Goal: Find specific page/section: Find specific page/section

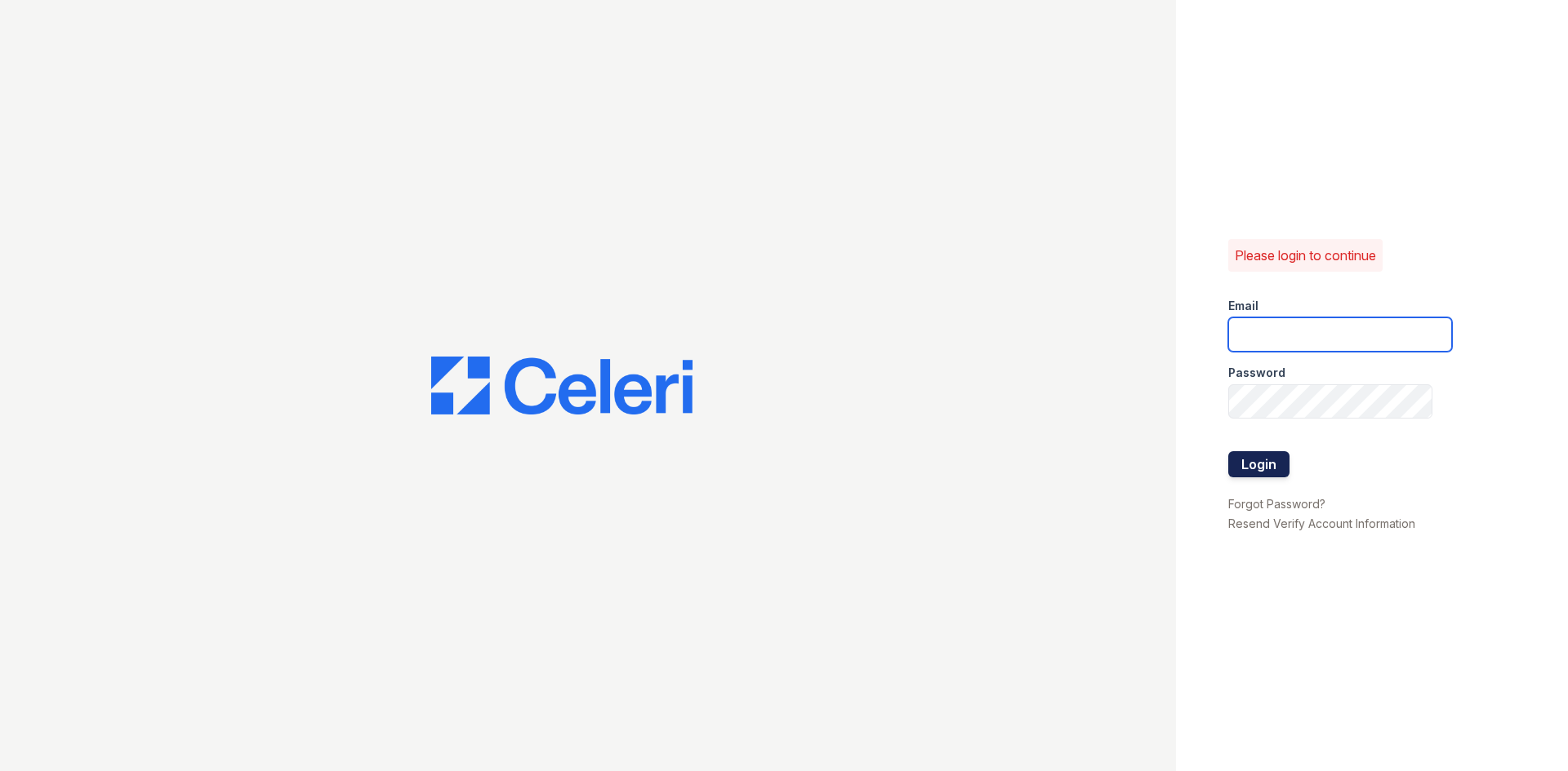
type input "[EMAIL_ADDRESS][DOMAIN_NAME]"
click at [1267, 463] on button "Login" at bounding box center [1258, 464] width 62 height 26
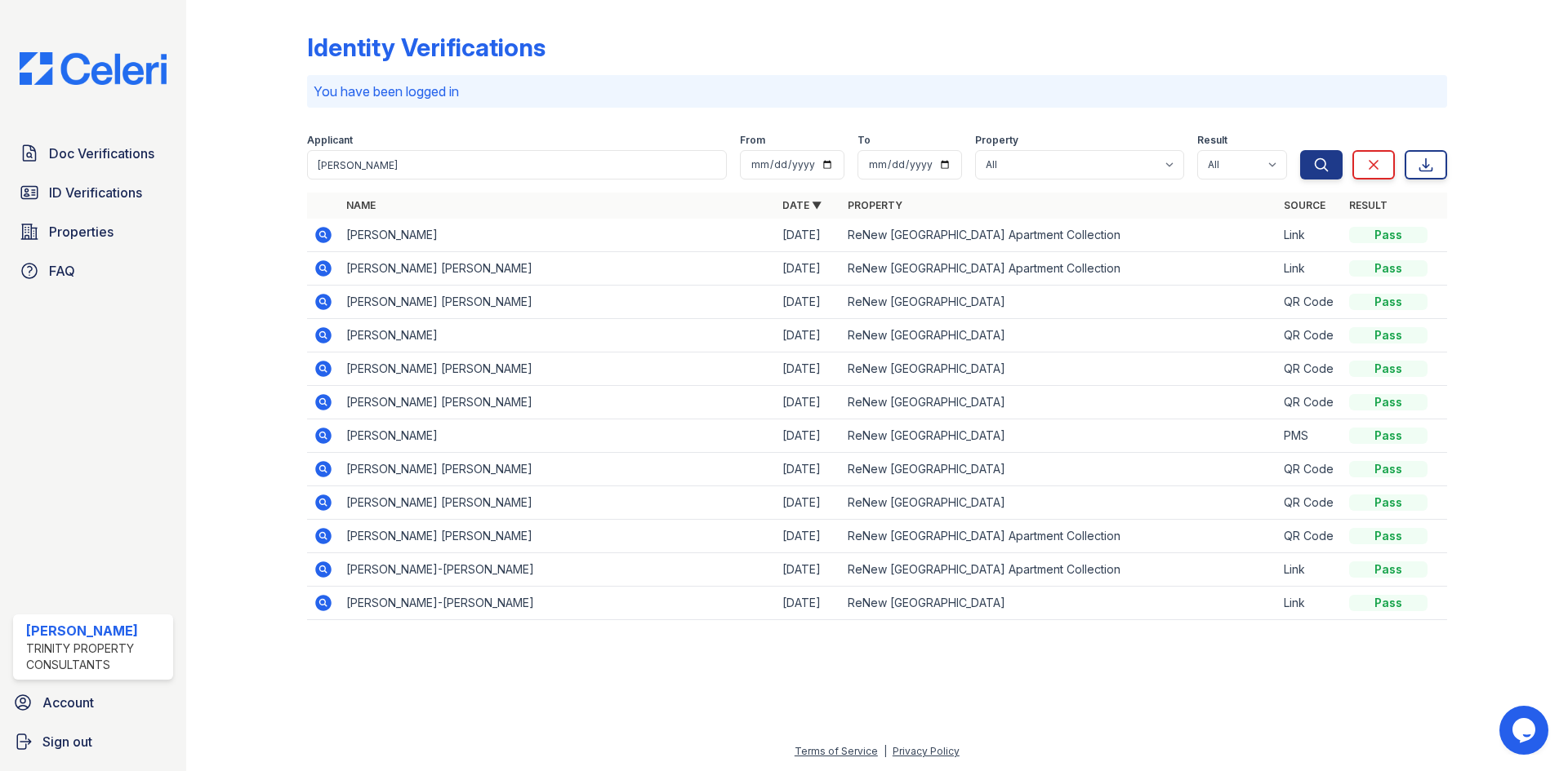
click at [123, 171] on div "Doc Verifications ID Verifications Properties FAQ" at bounding box center [93, 212] width 173 height 150
click at [124, 188] on span "ID Verifications" at bounding box center [96, 193] width 93 height 20
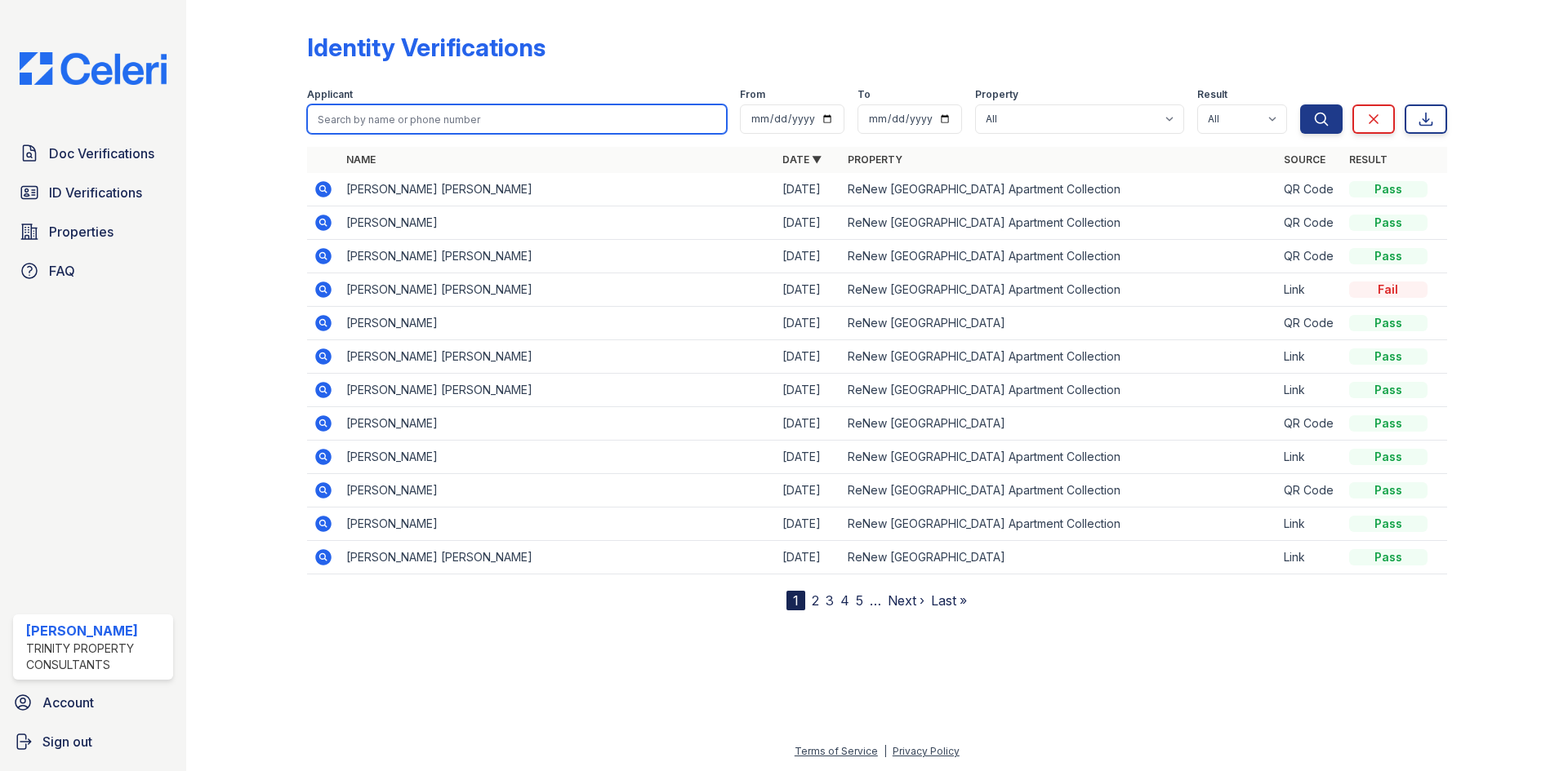
click at [379, 123] on input "search" at bounding box center [517, 119] width 420 height 29
type input "[PERSON_NAME]"
click at [1300, 104] on button "Search" at bounding box center [1322, 119] width 43 height 29
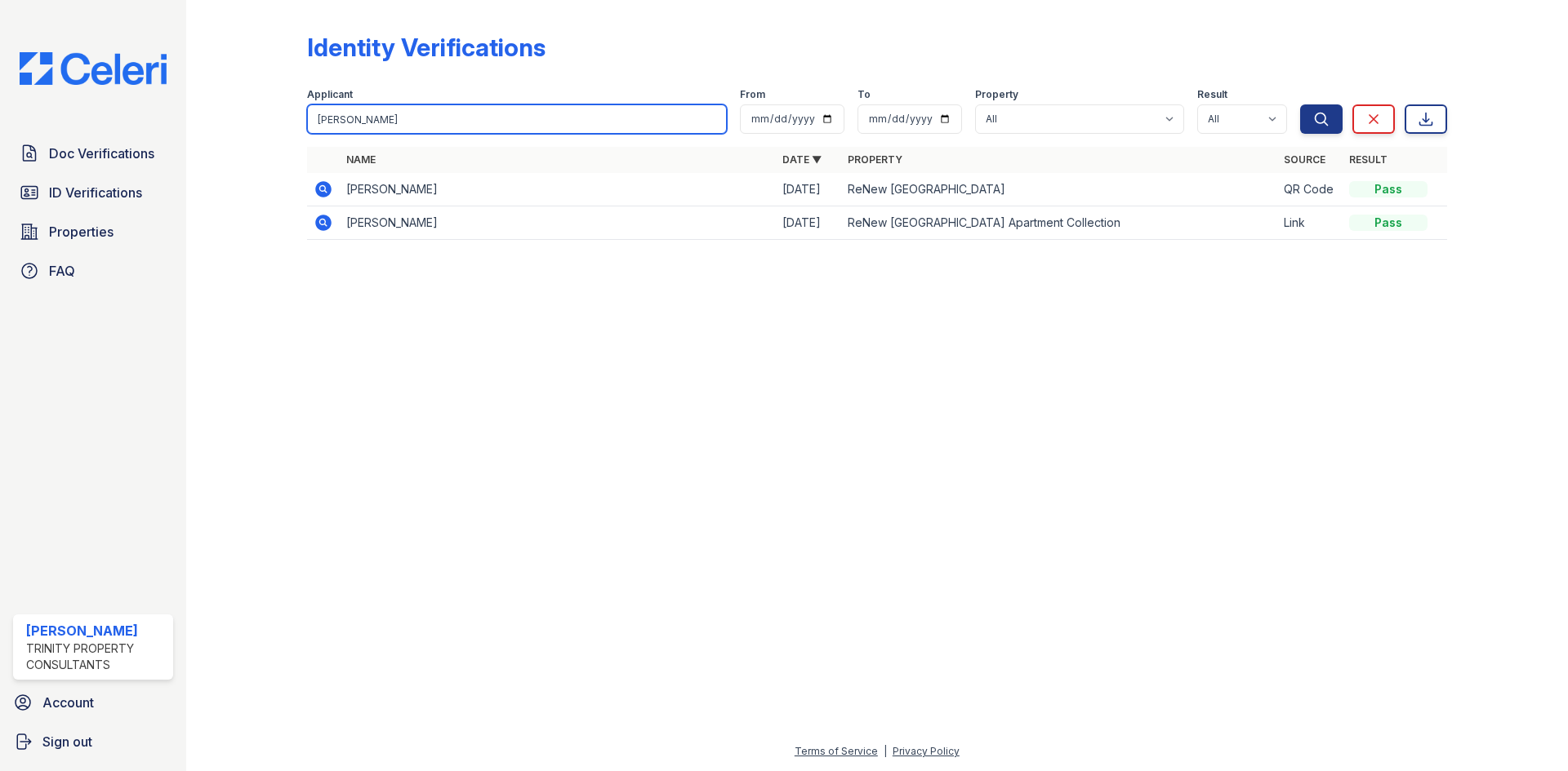
click at [415, 111] on input "[PERSON_NAME]" at bounding box center [517, 119] width 420 height 29
type input "[PERSON_NAME]"
click at [1300, 104] on button "Search" at bounding box center [1322, 119] width 43 height 29
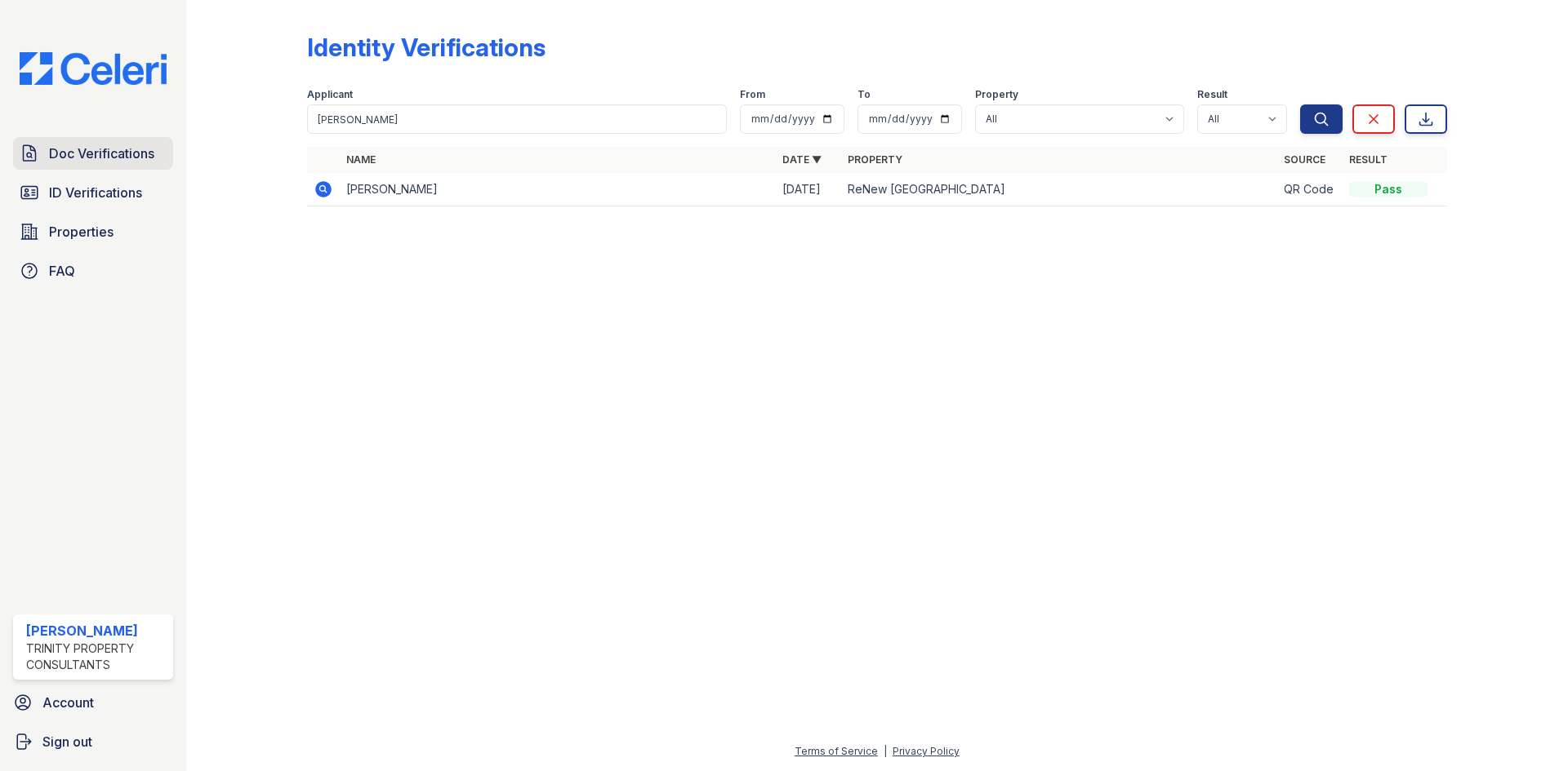
click at [117, 155] on span "Doc Verifications" at bounding box center [102, 153] width 105 height 20
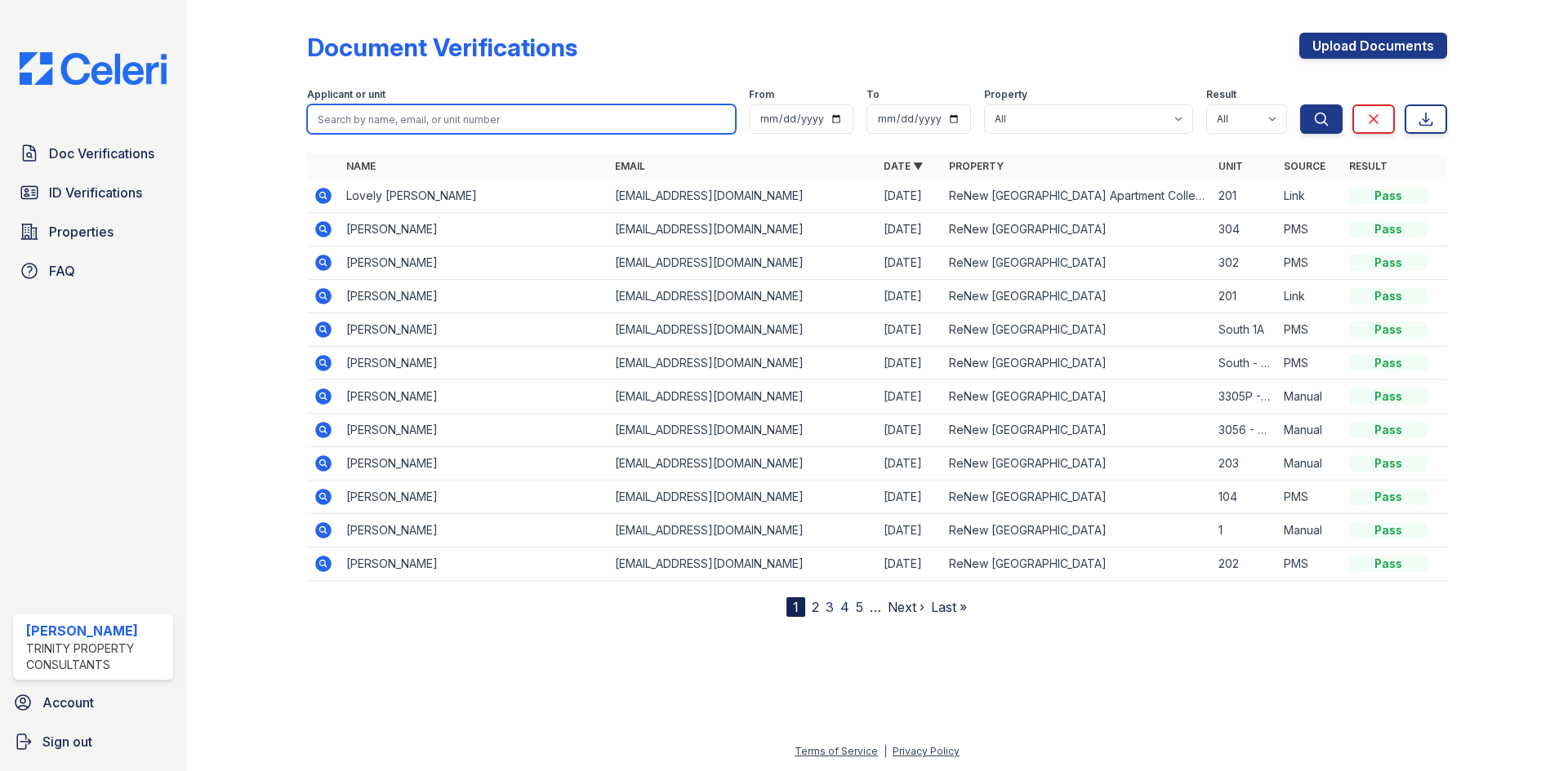
drag, startPoint x: 380, startPoint y: 116, endPoint x: 393, endPoint y: 110, distance: 14.3
click at [393, 110] on input "search" at bounding box center [521, 119] width 429 height 29
type input "[PERSON_NAME]"
click at [1300, 104] on button "Search" at bounding box center [1322, 119] width 43 height 29
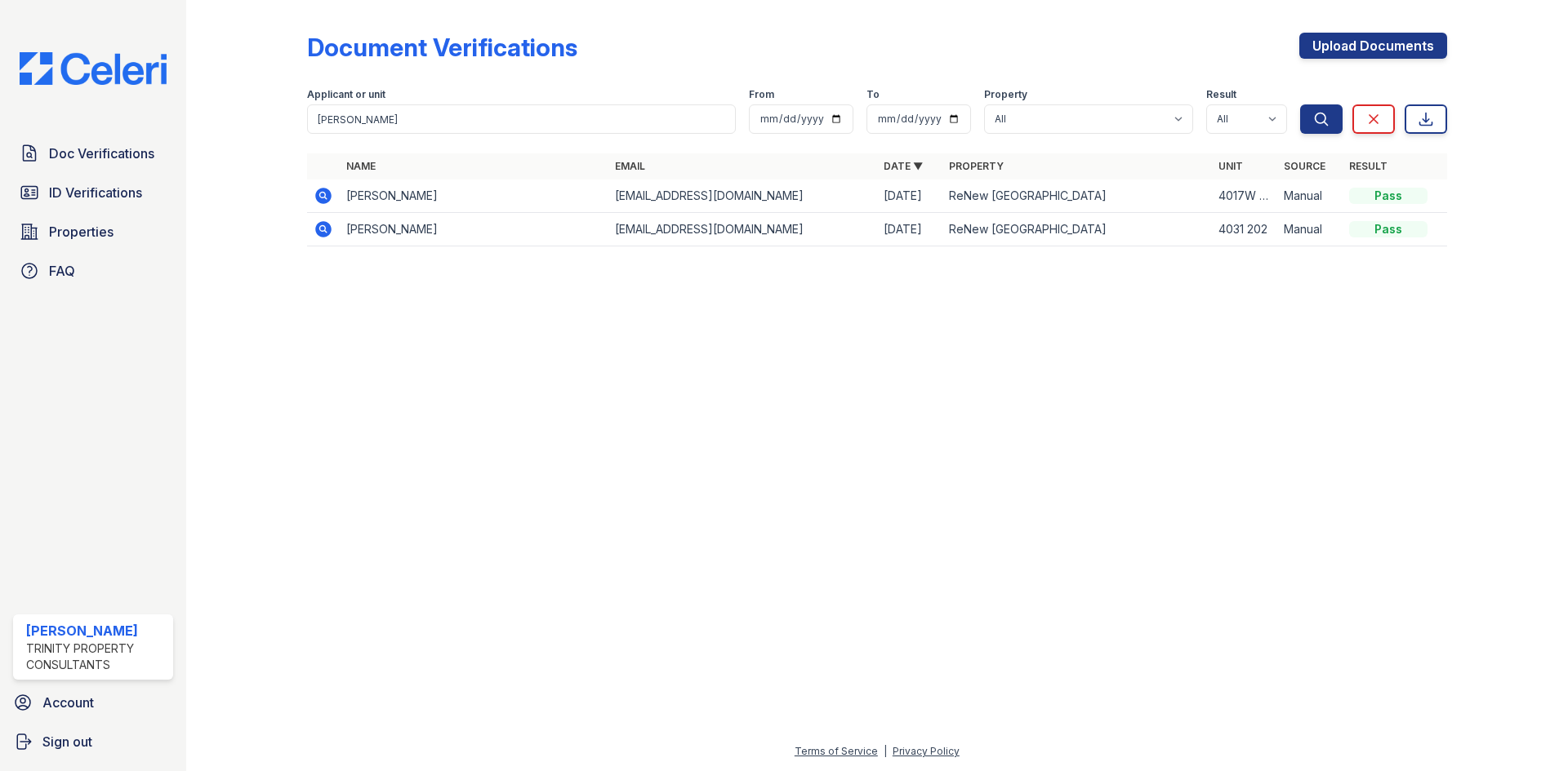
click at [320, 197] on icon at bounding box center [323, 195] width 16 height 16
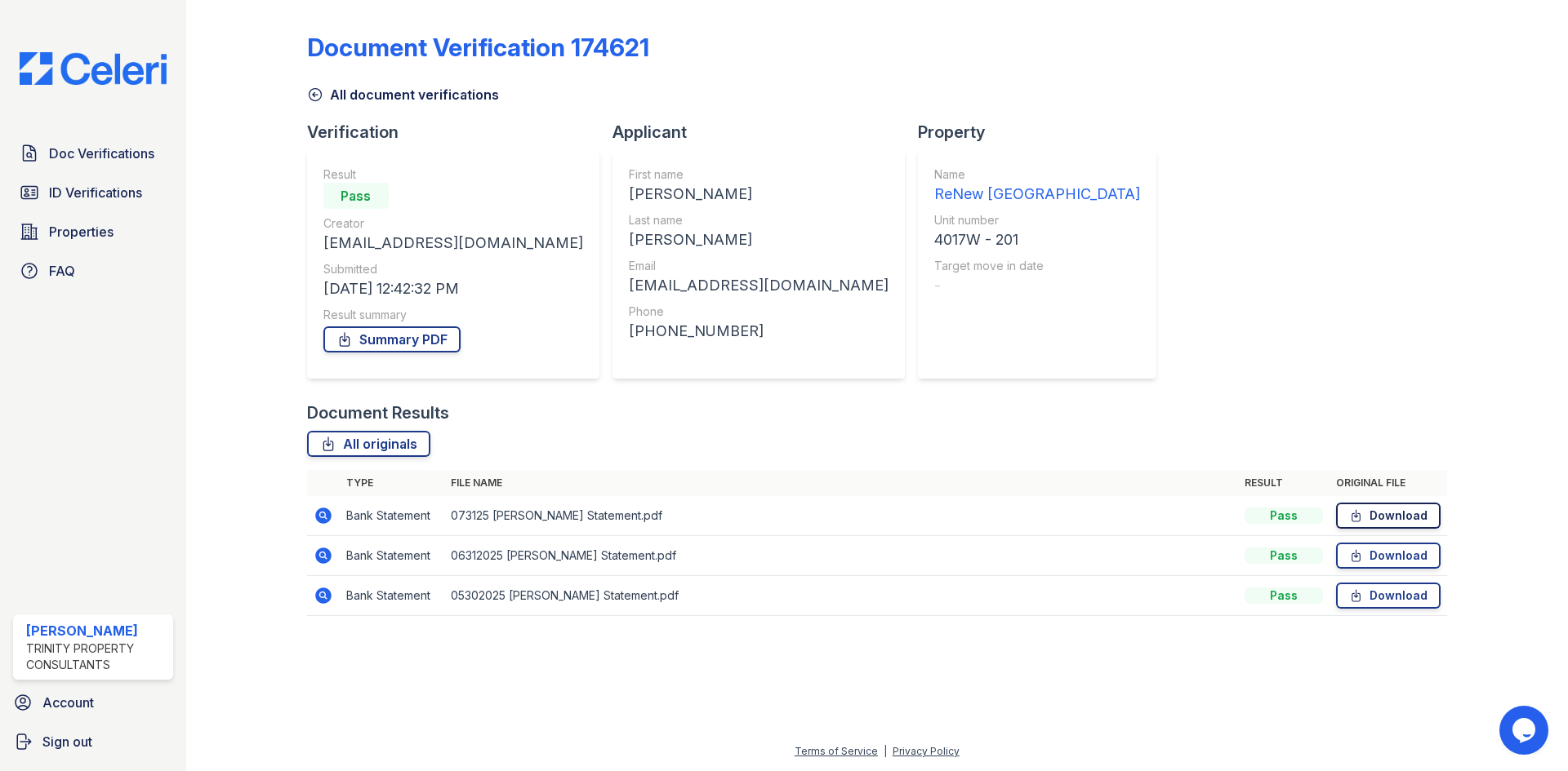
click at [1399, 519] on link "Download" at bounding box center [1388, 515] width 104 height 26
click at [1397, 558] on link "Download" at bounding box center [1388, 555] width 104 height 26
click at [1390, 593] on link "Download" at bounding box center [1388, 595] width 104 height 26
click at [397, 338] on link "Summary PDF" at bounding box center [392, 339] width 138 height 26
